Goal: Book appointment/travel/reservation

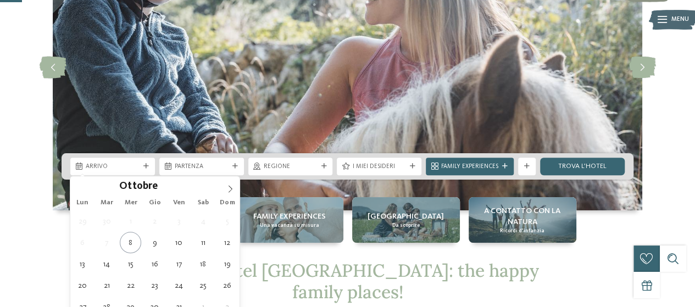
click at [146, 166] on icon at bounding box center [145, 166] width 5 height 5
type div "16.10.2025"
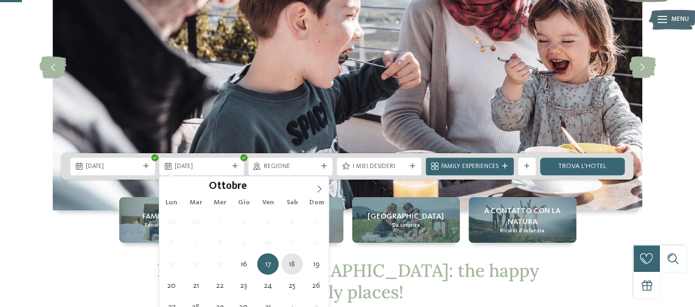
type div "18.10.2025"
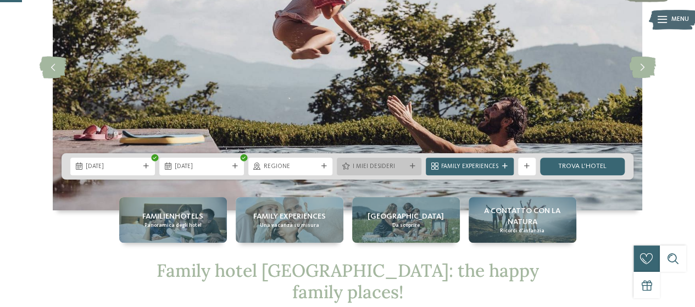
click at [413, 168] on icon at bounding box center [412, 166] width 5 height 5
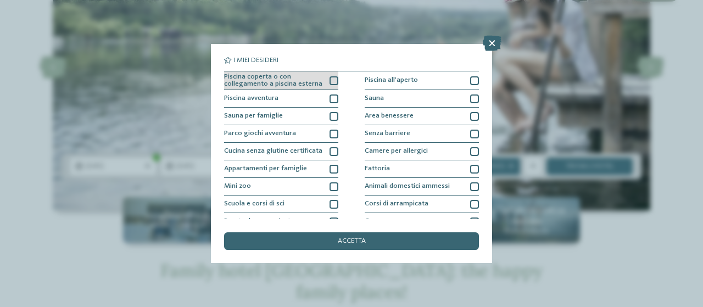
click at [334, 84] on div at bounding box center [334, 80] width 9 height 9
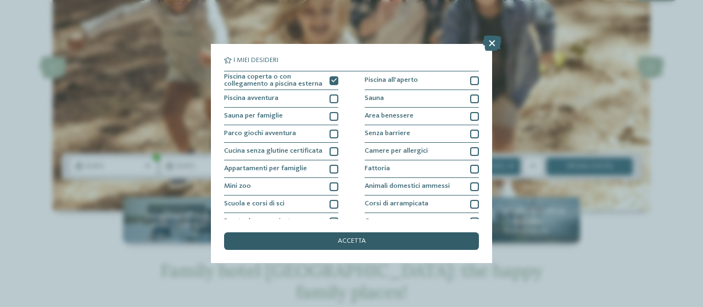
click at [329, 238] on div "accetta" at bounding box center [351, 241] width 255 height 18
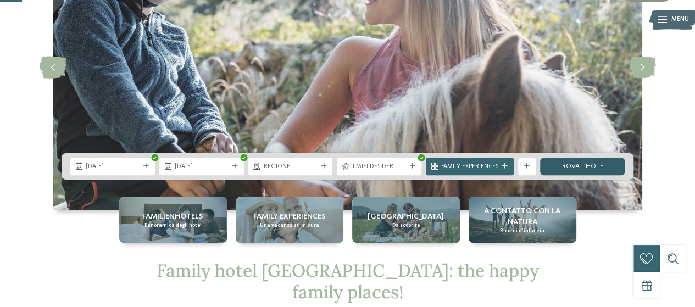
click at [578, 168] on link "trova l’hotel" at bounding box center [582, 167] width 85 height 18
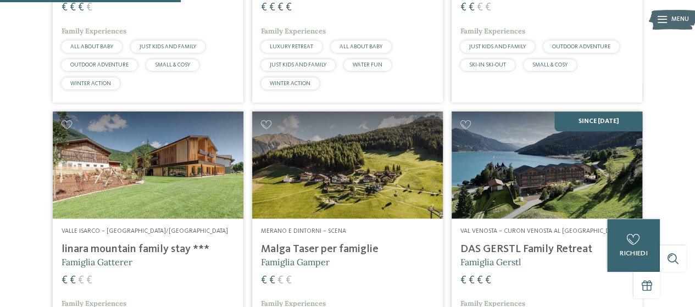
scroll to position [499, 0]
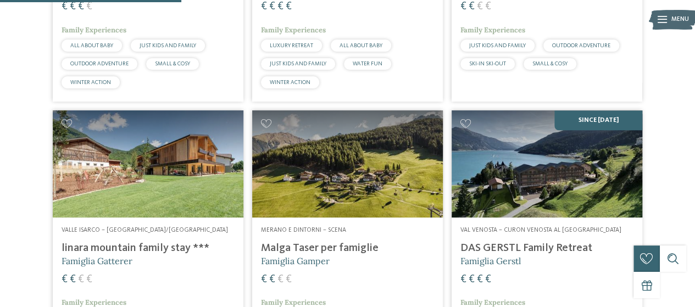
click at [182, 139] on img at bounding box center [148, 163] width 191 height 107
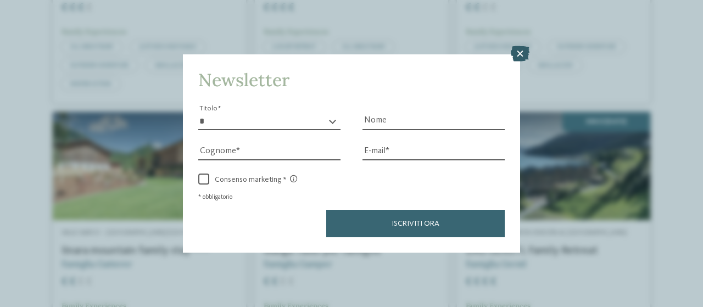
click at [519, 58] on icon at bounding box center [520, 53] width 19 height 15
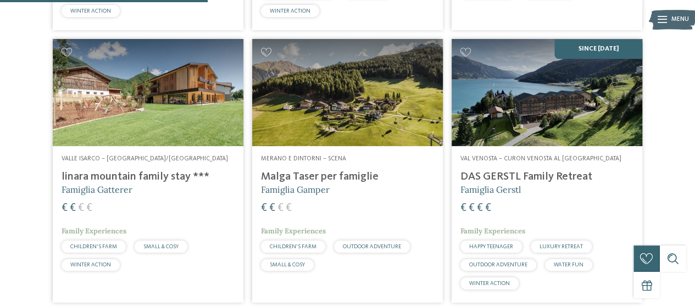
scroll to position [571, 0]
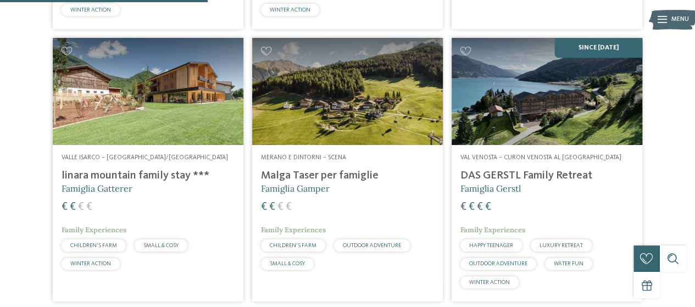
click at [319, 66] on img at bounding box center [347, 91] width 191 height 107
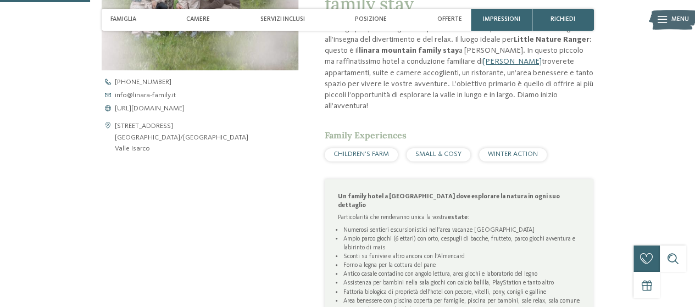
scroll to position [390, 0]
click at [172, 107] on span "https://www.linara-family.it/it" at bounding box center [150, 108] width 70 height 7
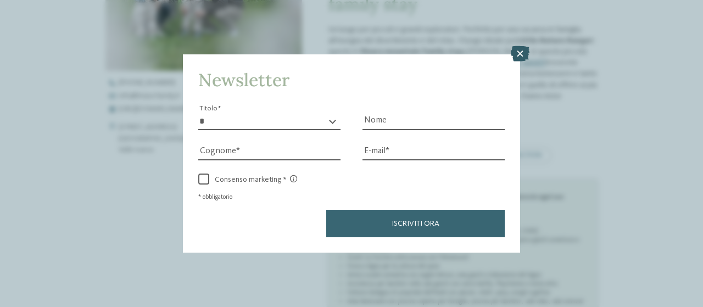
click at [523, 57] on icon at bounding box center [520, 53] width 19 height 15
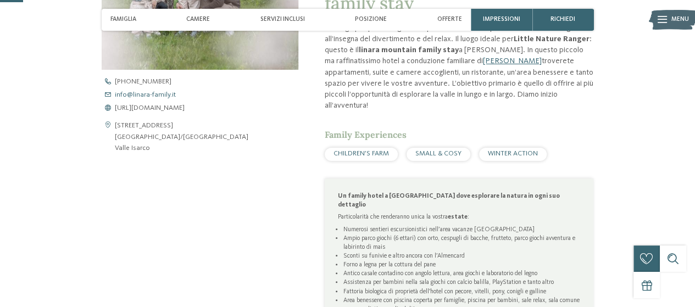
scroll to position [0, 0]
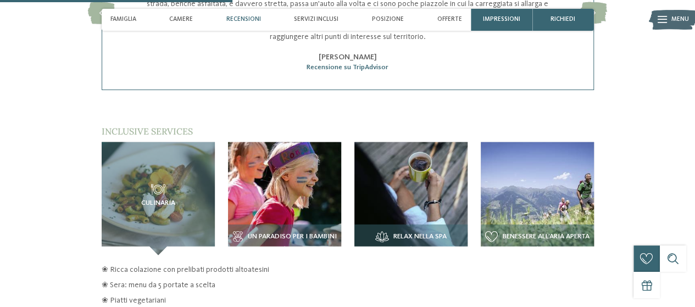
scroll to position [1246, 0]
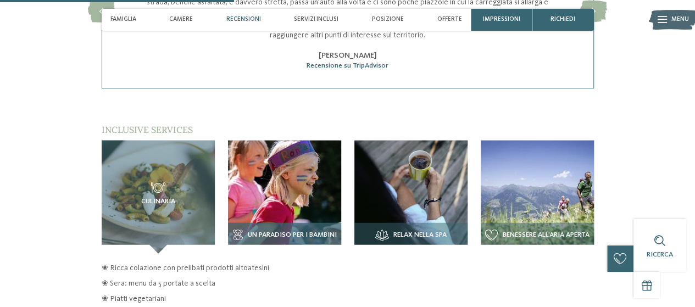
click at [254, 170] on img at bounding box center [284, 197] width 113 height 113
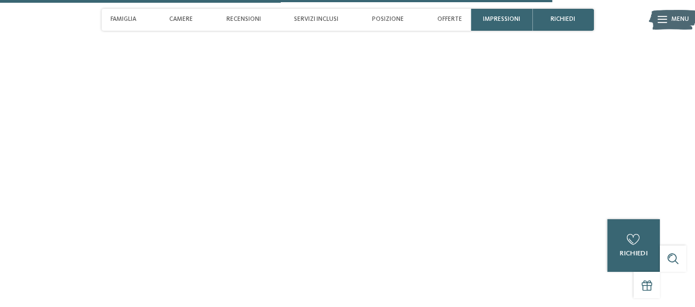
scroll to position [2966, 0]
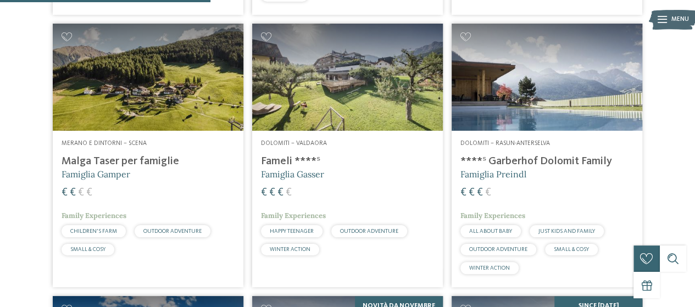
scroll to position [586, 0]
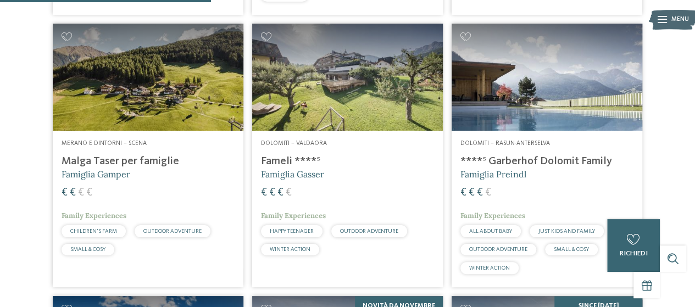
click at [528, 159] on h4 "****ˢ Garberhof Dolomit Family" at bounding box center [546, 161] width 173 height 13
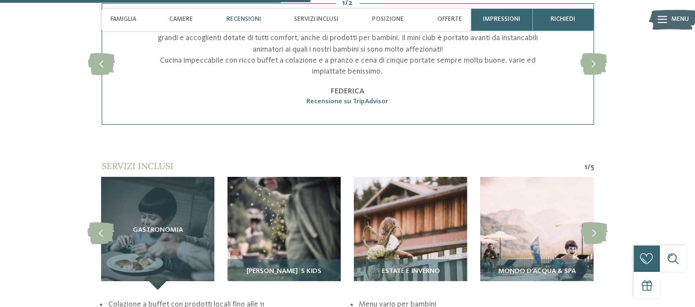
scroll to position [1587, 0]
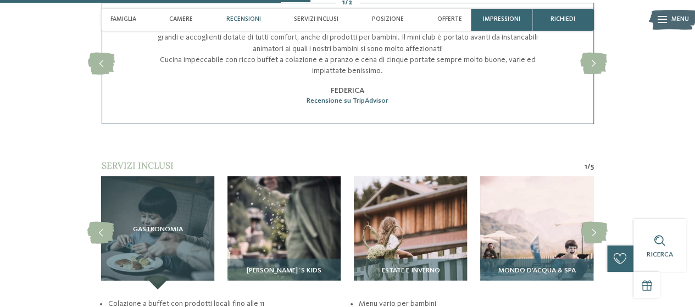
click at [544, 265] on div "Mondo d’acqua & Spa" at bounding box center [536, 274] width 113 height 31
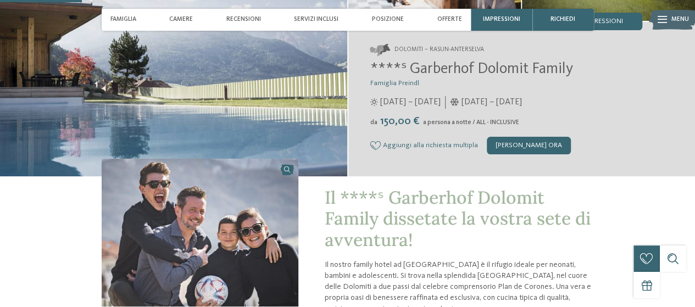
scroll to position [0, 0]
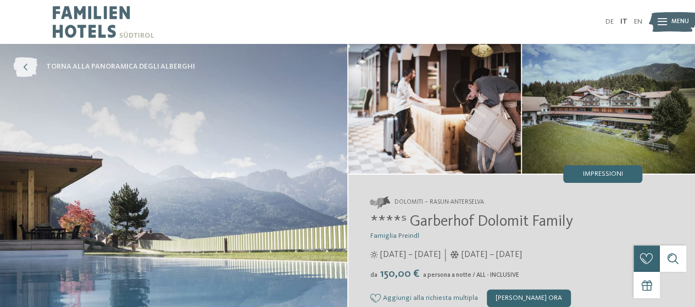
click at [20, 64] on icon at bounding box center [25, 67] width 24 height 20
